Goal: Answer question/provide support

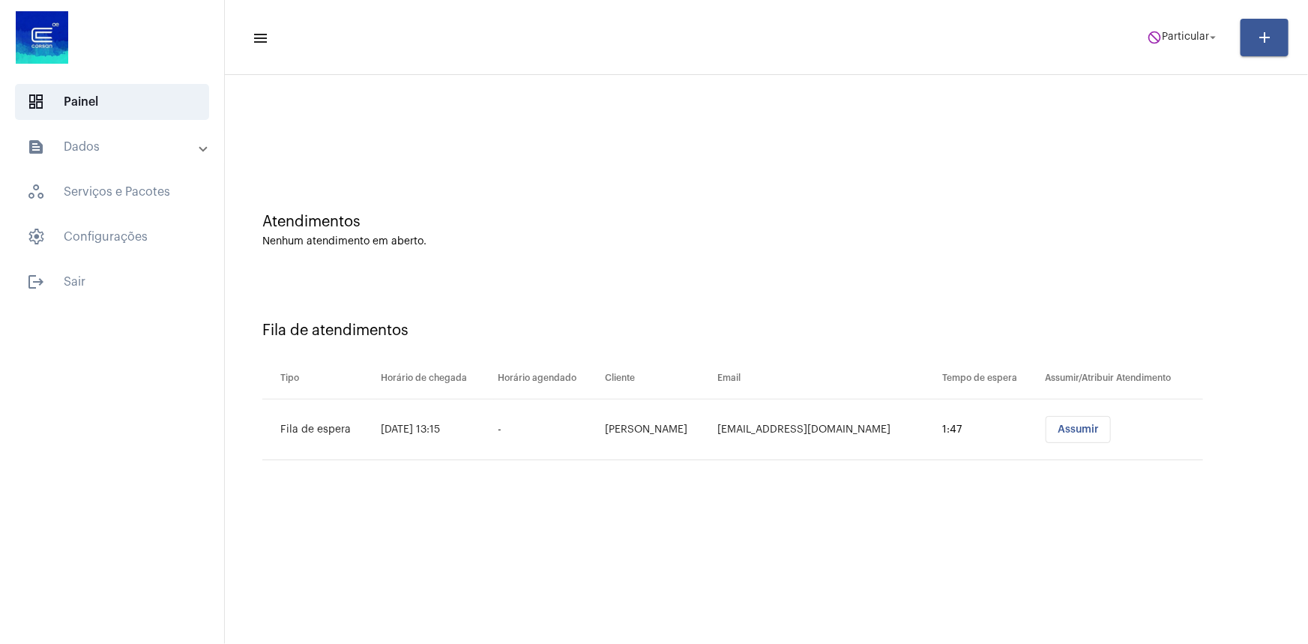
click at [944, 312] on div "Fila de atendimentos Tipo Horário de chegada Horário agendado Cliente Email Tem…" at bounding box center [766, 385] width 1068 height 216
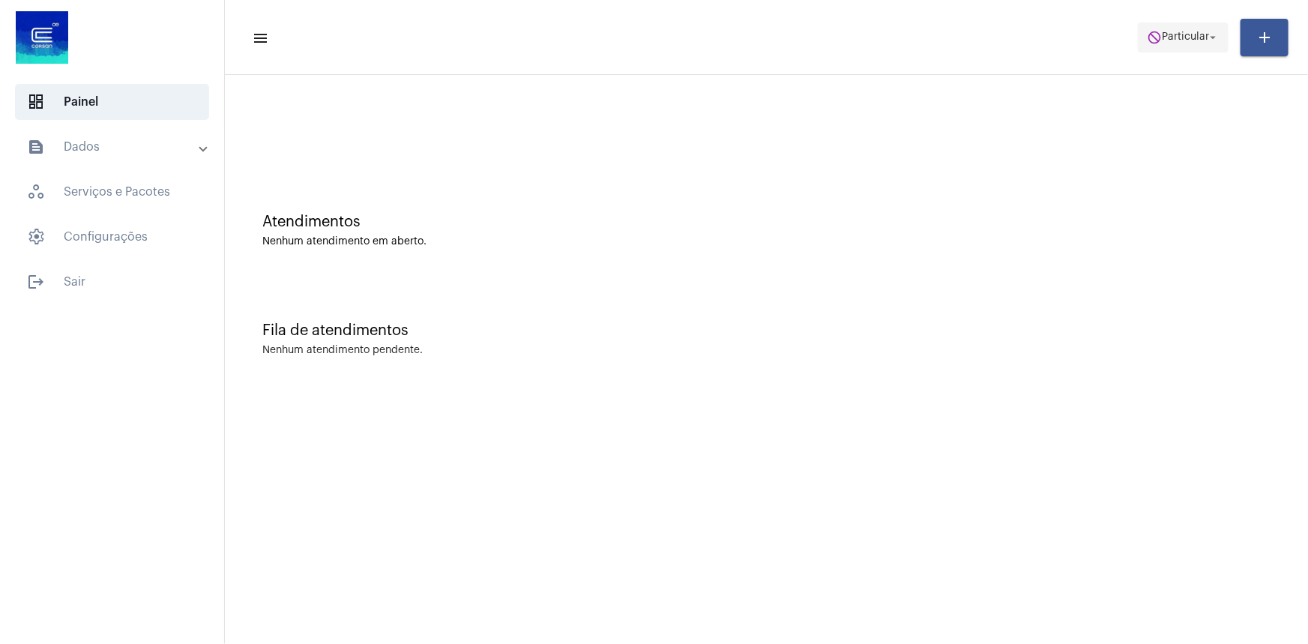
click at [1210, 47] on span "do_not_disturb Particular arrow_drop_down" at bounding box center [1183, 36] width 73 height 27
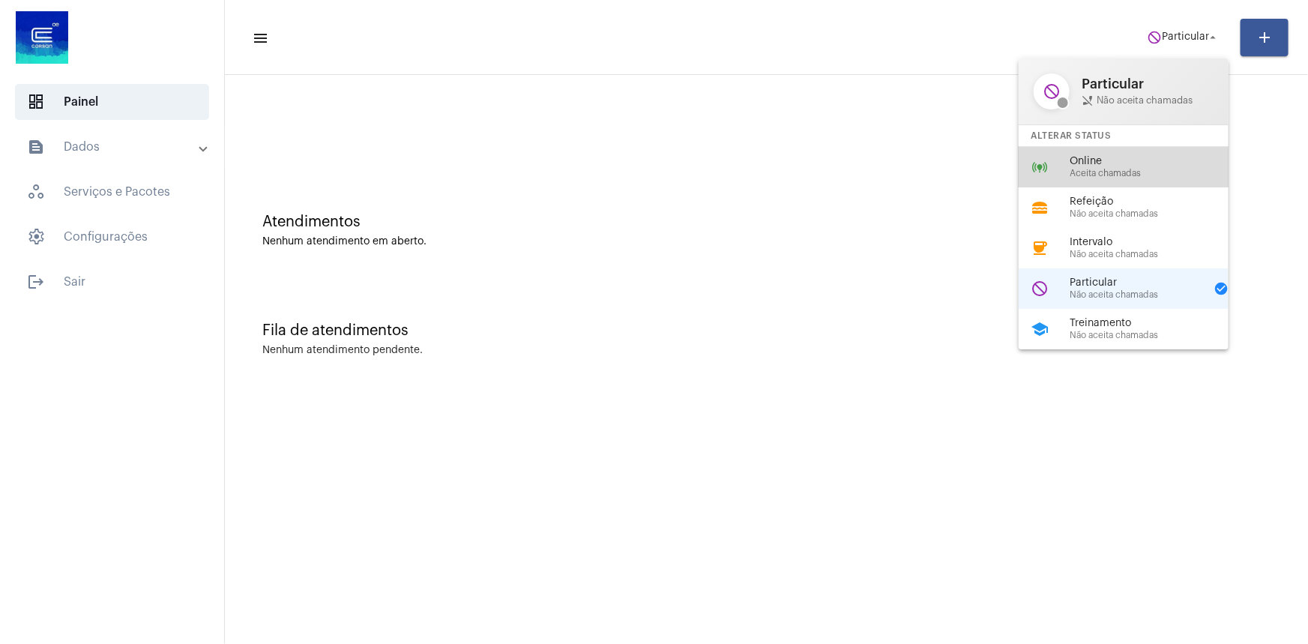
click at [1096, 163] on span "Online" at bounding box center [1154, 161] width 171 height 11
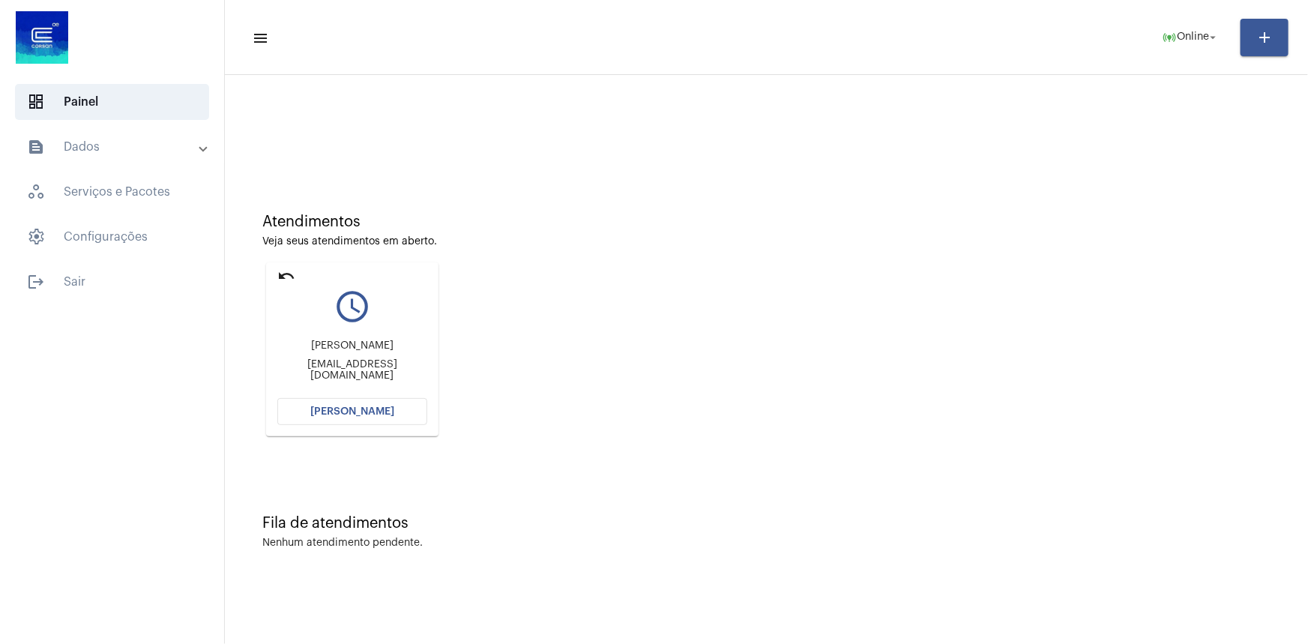
click at [415, 408] on button "[PERSON_NAME]" at bounding box center [352, 411] width 150 height 27
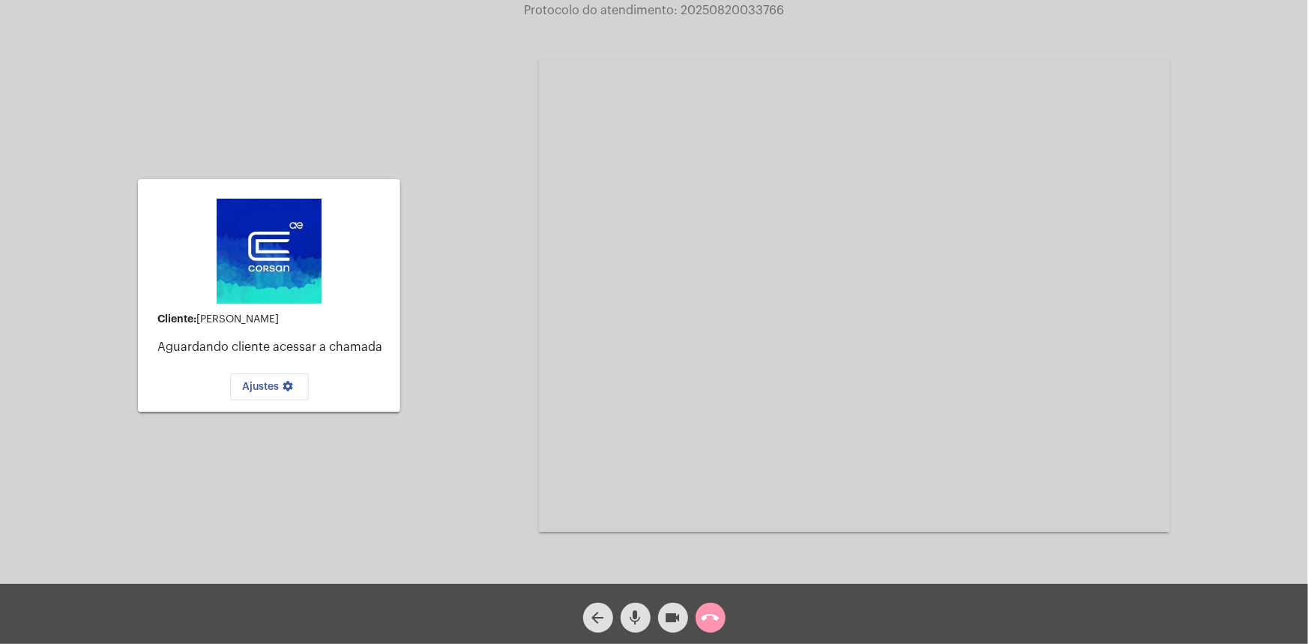
click at [285, 232] on img at bounding box center [269, 251] width 105 height 105
click at [839, 124] on video at bounding box center [854, 295] width 631 height 473
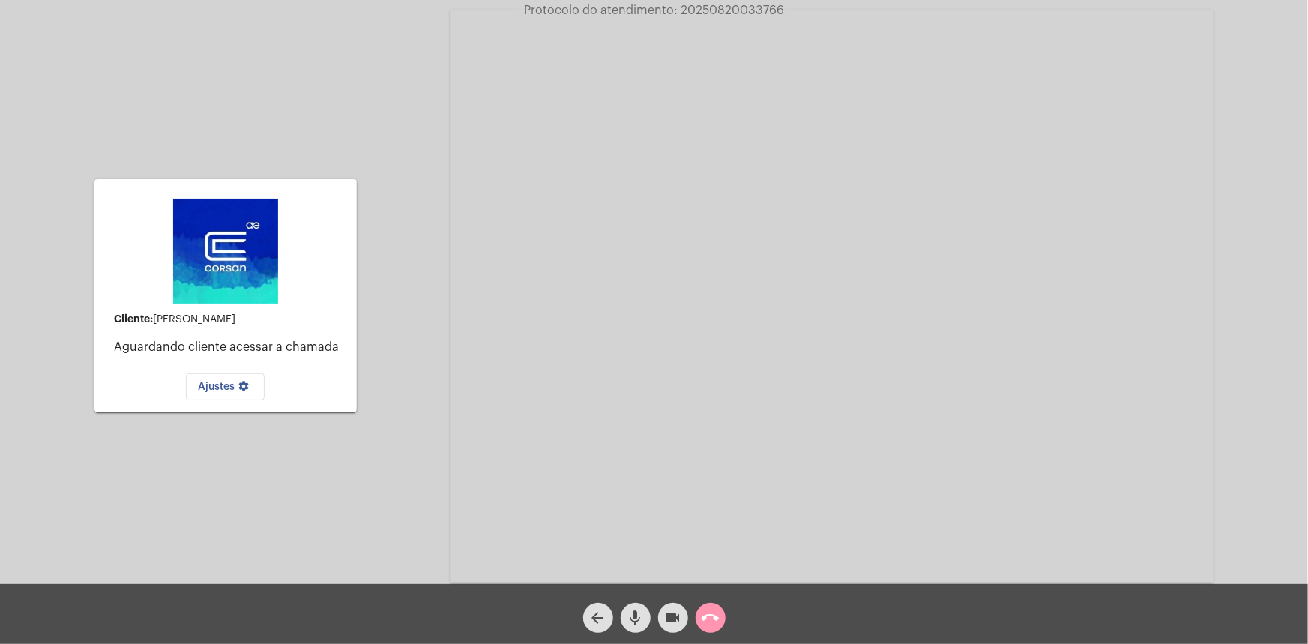
click at [839, 124] on video at bounding box center [831, 296] width 763 height 573
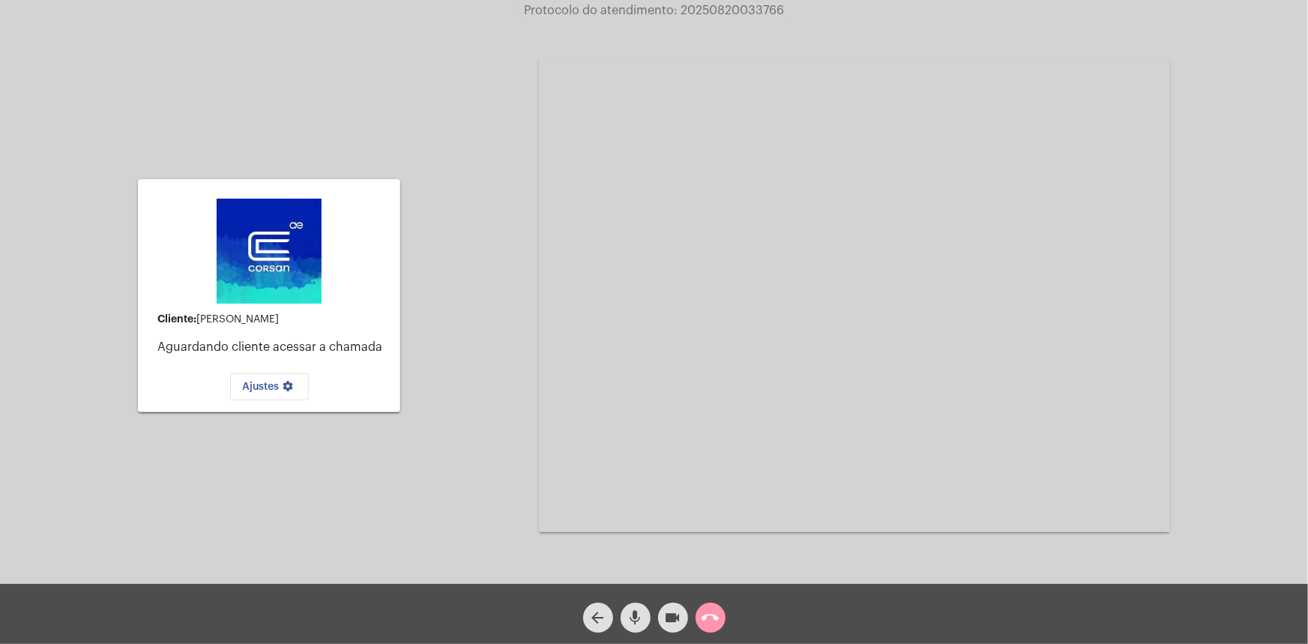
click at [228, 110] on div "Cliente: [PERSON_NAME] cliente acessar a chamada Ajustes settings" at bounding box center [269, 296] width 262 height 580
click at [726, 609] on div "call_end" at bounding box center [710, 613] width 37 height 37
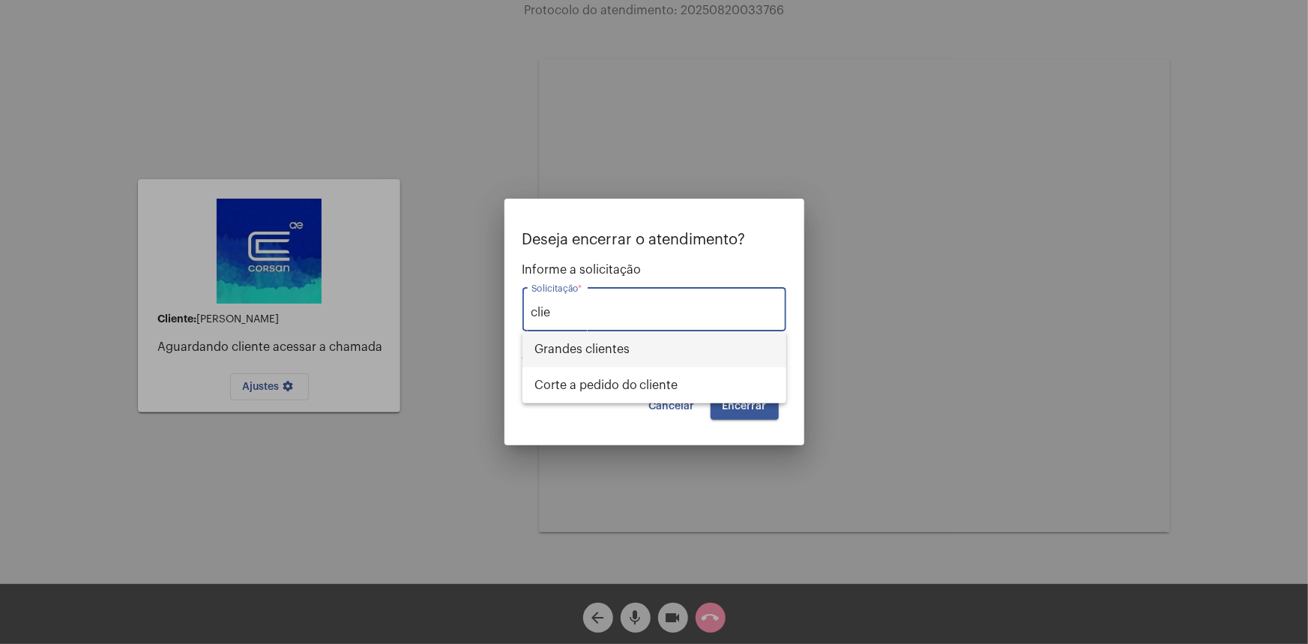
drag, startPoint x: 637, startPoint y: 311, endPoint x: 558, endPoint y: 346, distance: 86.9
click at [558, 346] on div "Deseja encerrar o atendimento? Informe a solicitação clie Solicitação * OBS: O …" at bounding box center [654, 322] width 1308 height 644
drag, startPoint x: 582, startPoint y: 309, endPoint x: 555, endPoint y: 308, distance: 27.7
click at [555, 308] on input "clie" at bounding box center [654, 312] width 246 height 13
type input "c"
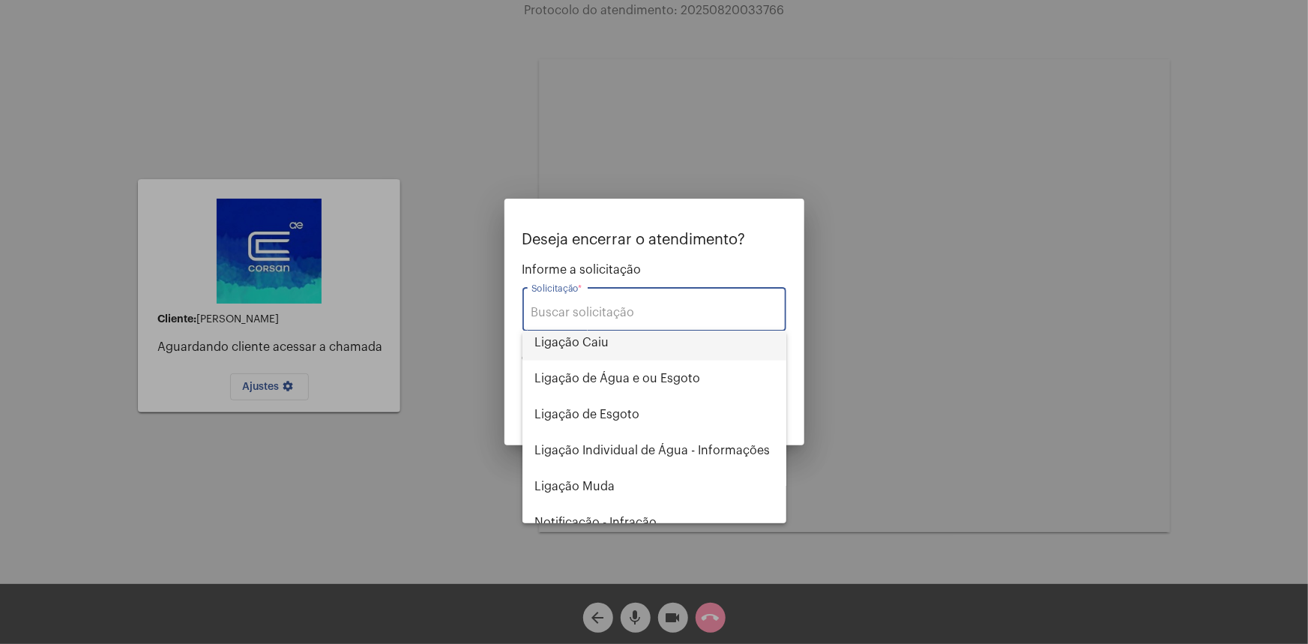
scroll to position [817, 0]
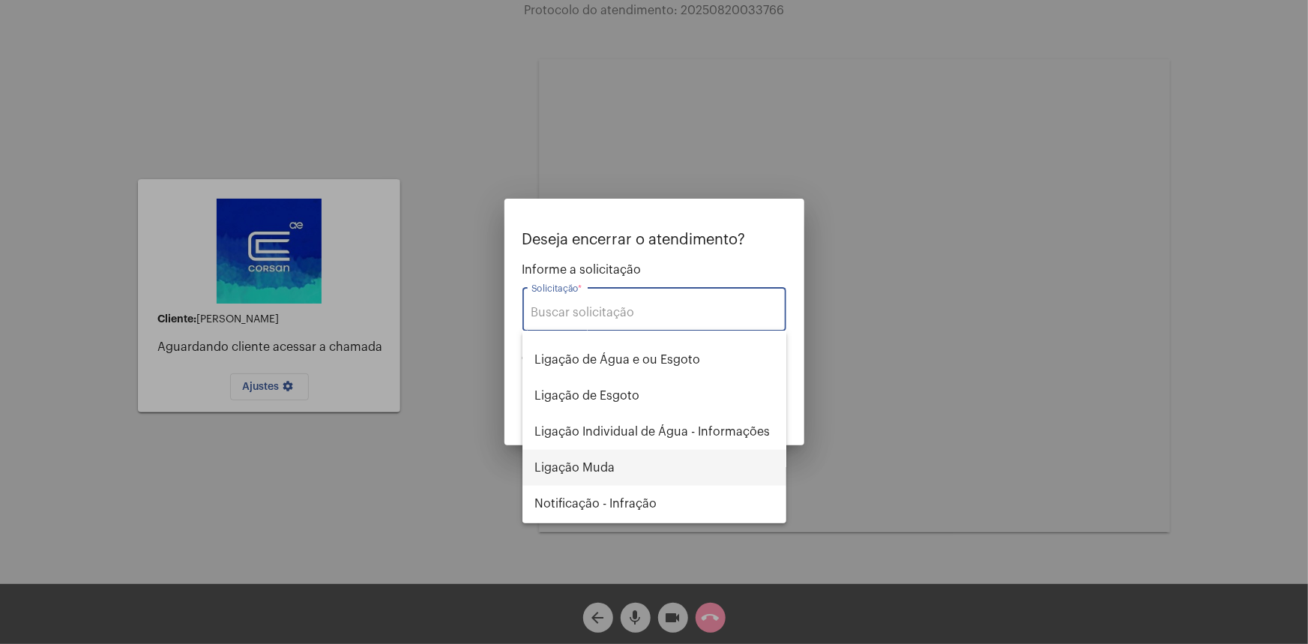
click at [626, 450] on span "Ligação Muda" at bounding box center [654, 468] width 240 height 36
type input "Ligação Muda"
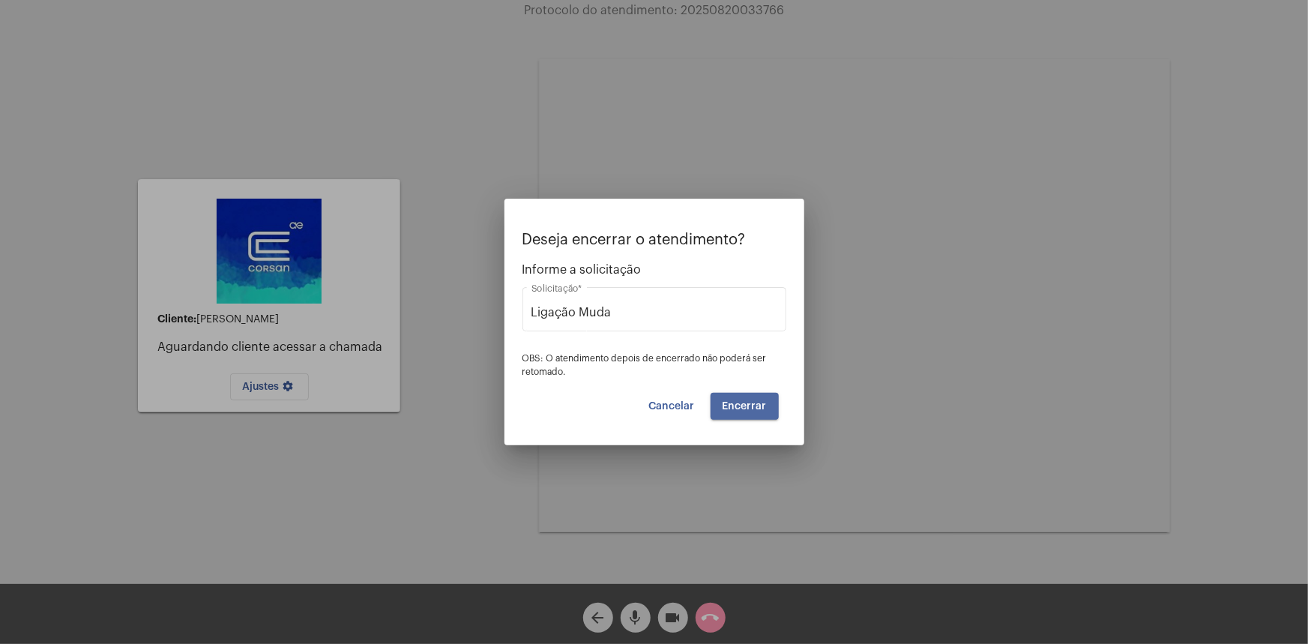
click at [761, 396] on button "Encerrar" at bounding box center [744, 406] width 68 height 27
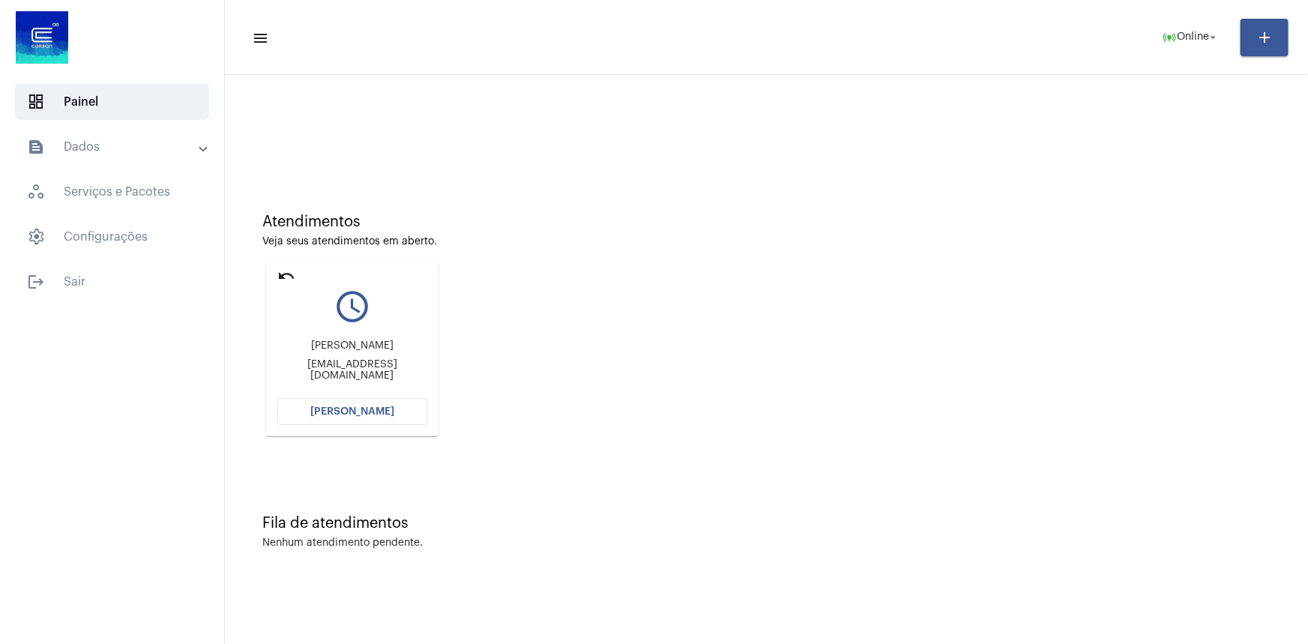
click at [286, 275] on mat-icon "undo" at bounding box center [286, 276] width 18 height 18
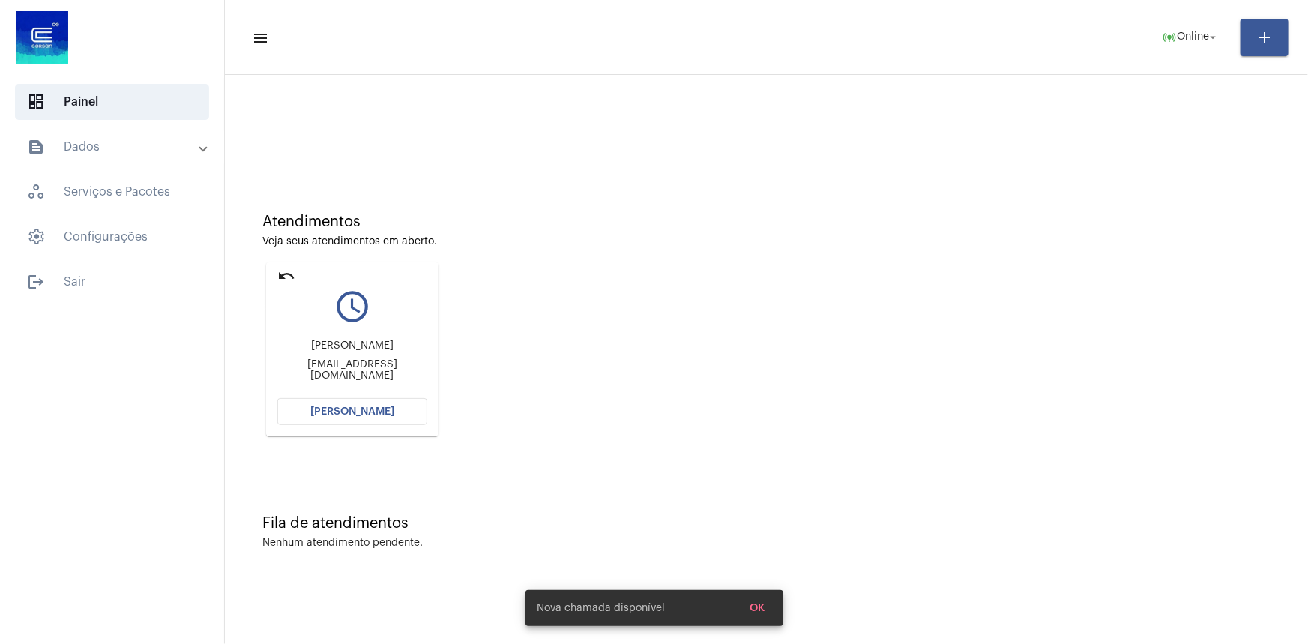
click at [280, 276] on mat-icon "undo" at bounding box center [286, 276] width 18 height 18
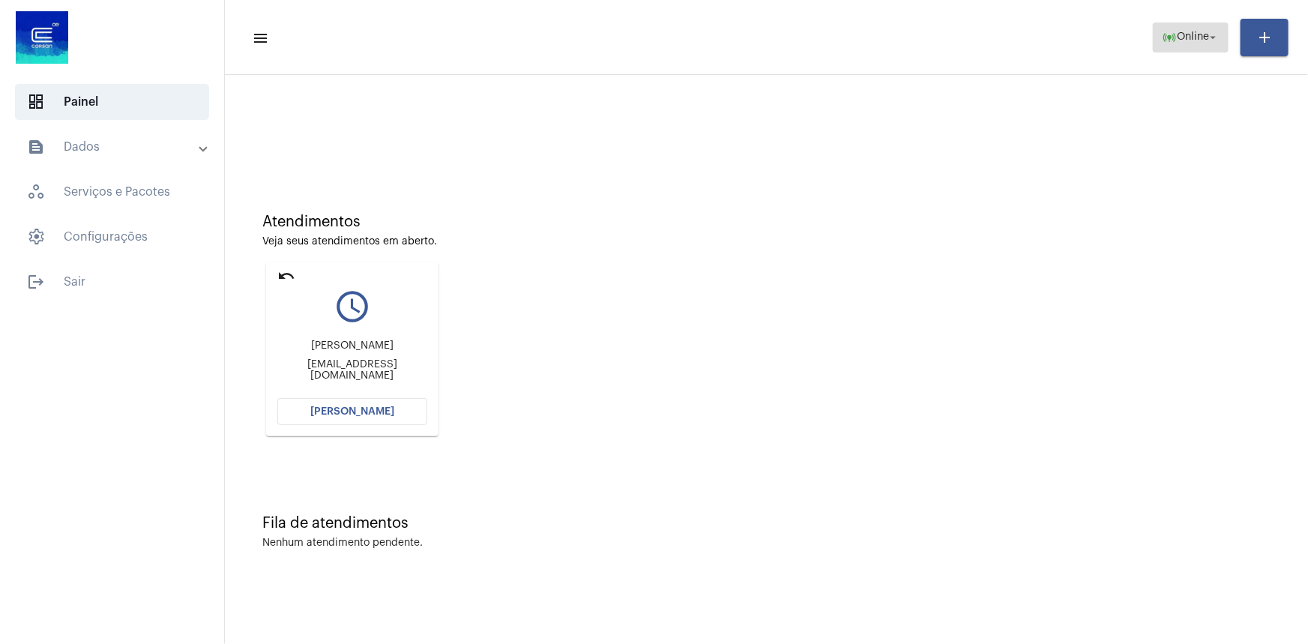
click at [1186, 48] on span "online_prediction Online arrow_drop_down" at bounding box center [1191, 36] width 58 height 27
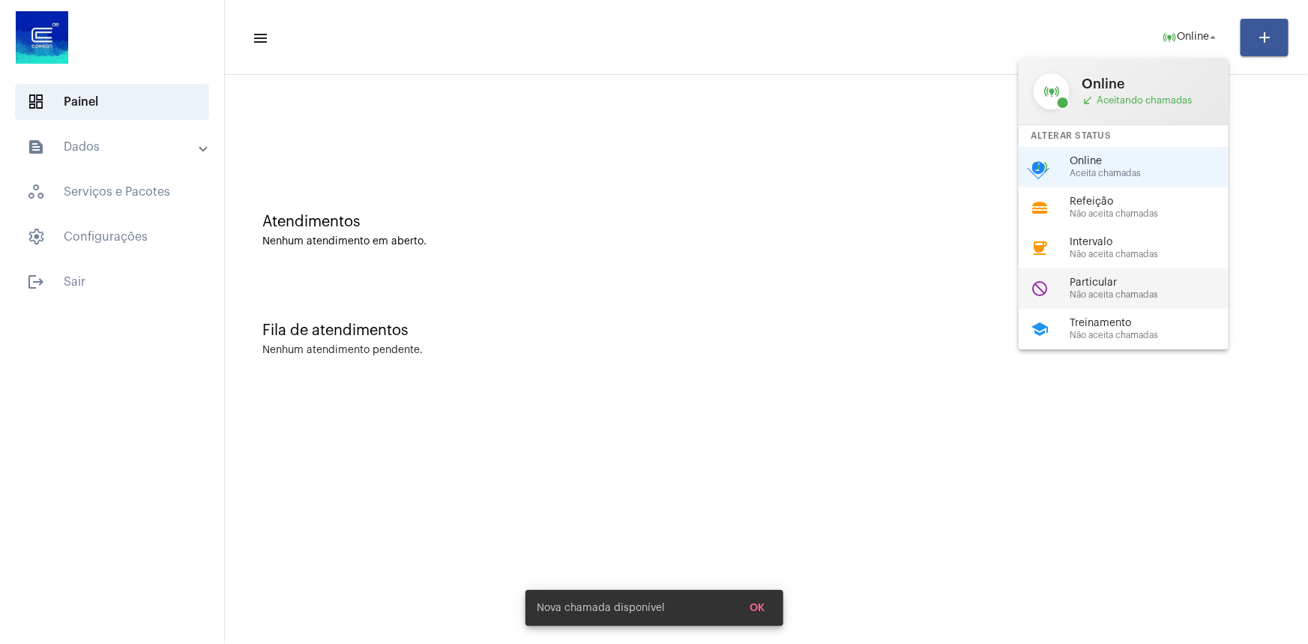
click at [1109, 298] on span "Não aceita chamadas" at bounding box center [1154, 295] width 171 height 10
